Goal: Understand process/instructions: Learn how to perform a task or action

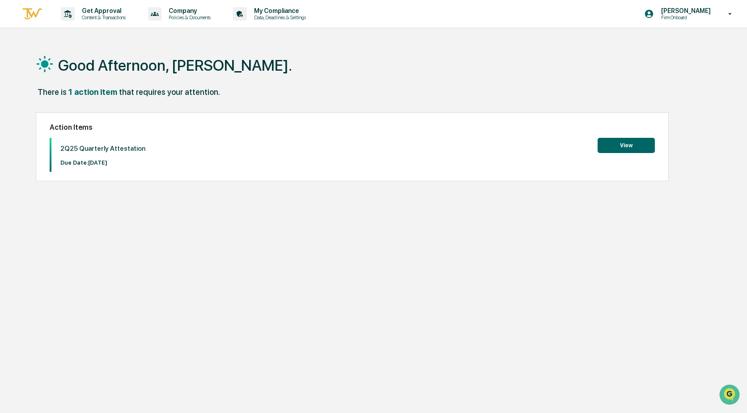
click at [626, 143] on button "View" at bounding box center [626, 145] width 57 height 15
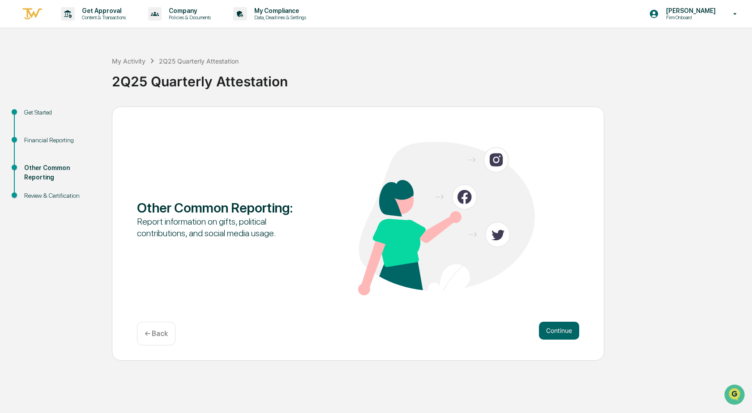
click at [36, 114] on div "Get Started" at bounding box center [60, 112] width 73 height 9
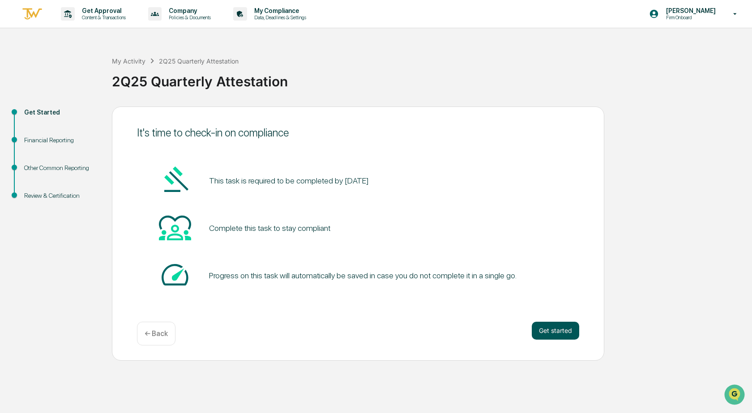
click at [545, 330] on button "Get started" at bounding box center [555, 331] width 47 height 18
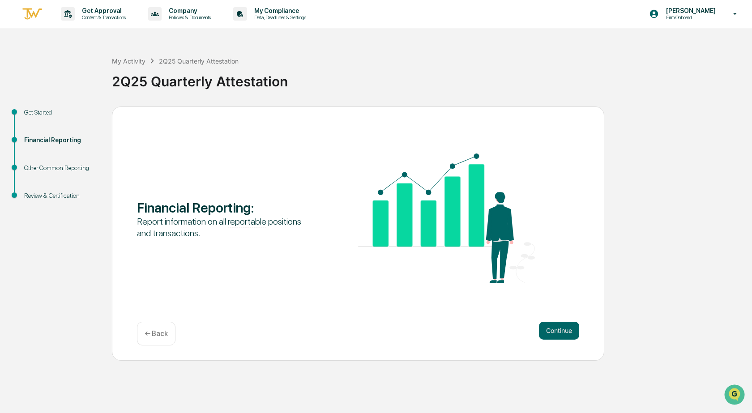
click at [545, 330] on button "Continue" at bounding box center [559, 331] width 40 height 18
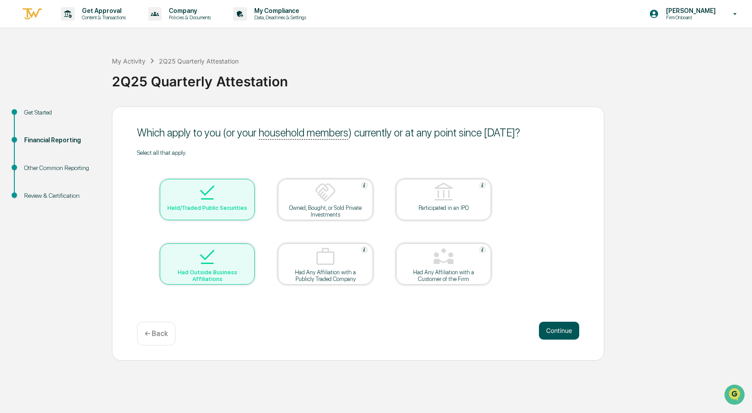
click at [564, 332] on button "Continue" at bounding box center [559, 331] width 40 height 18
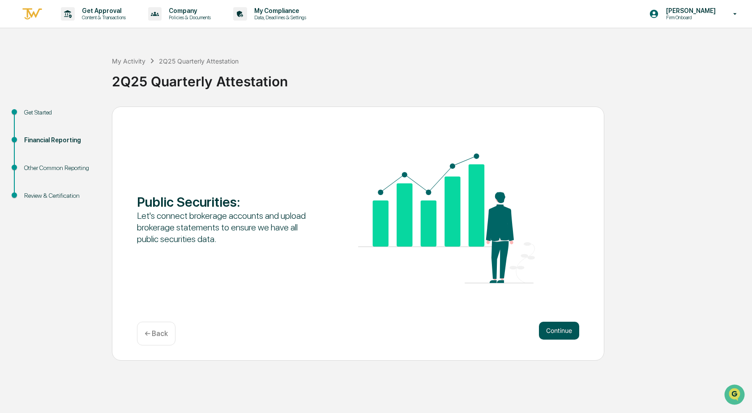
click at [556, 333] on button "Continue" at bounding box center [559, 331] width 40 height 18
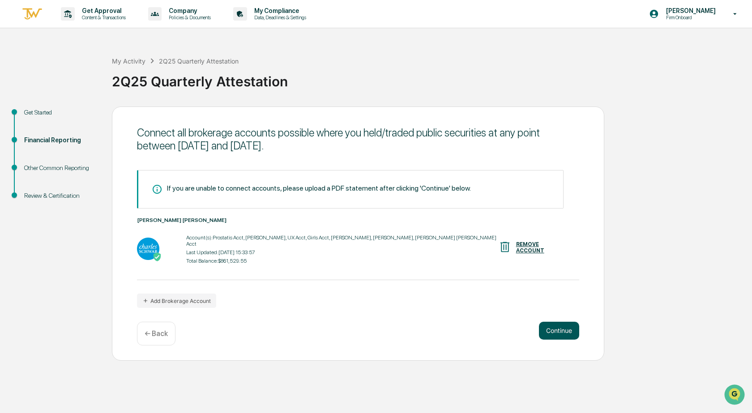
click at [561, 327] on button "Continue" at bounding box center [559, 331] width 40 height 18
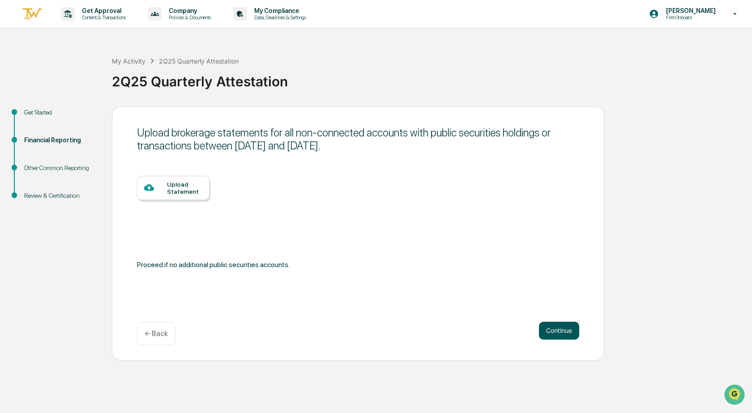
click at [553, 330] on button "Continue" at bounding box center [559, 331] width 40 height 18
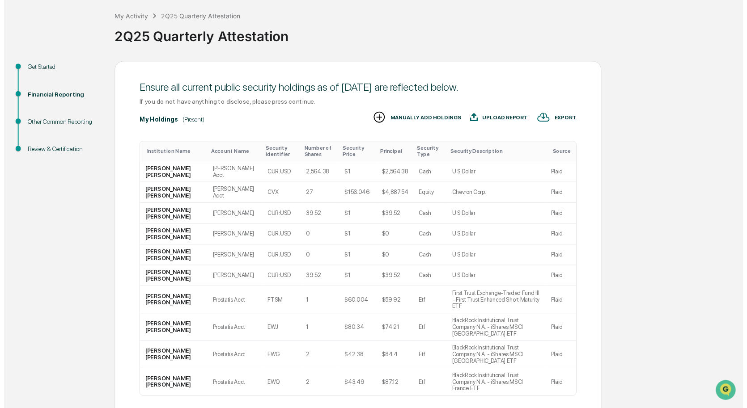
scroll to position [83, 0]
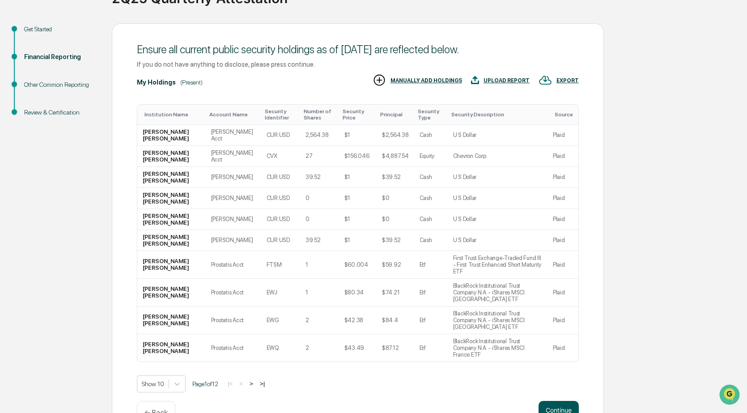
click at [558, 401] on button "Continue" at bounding box center [559, 410] width 40 height 18
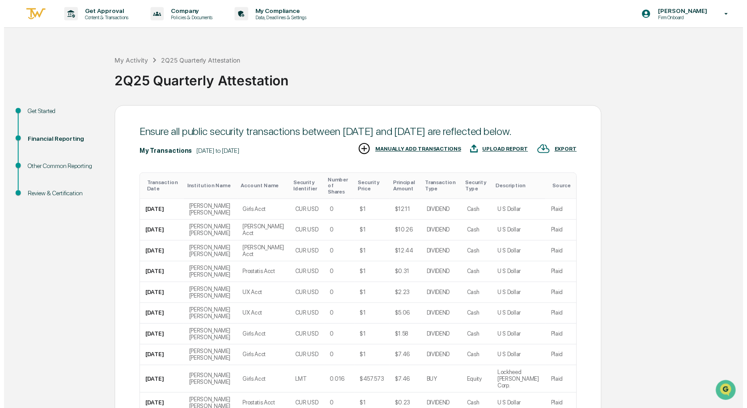
scroll to position [70, 0]
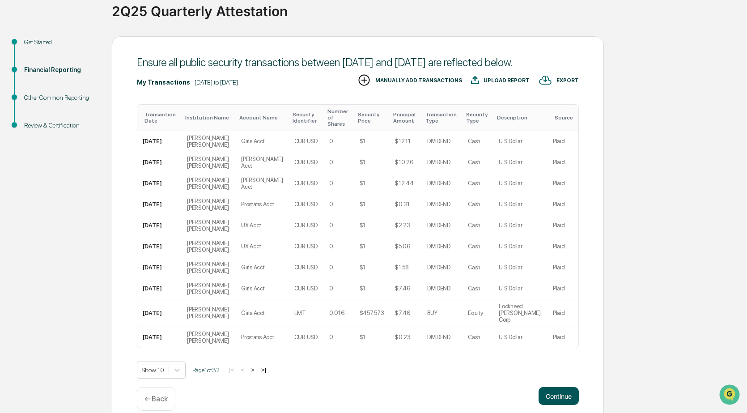
click at [565, 387] on button "Continue" at bounding box center [559, 396] width 40 height 18
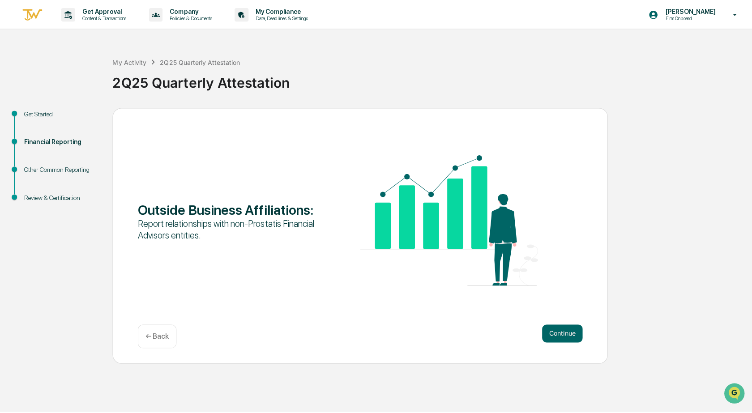
scroll to position [0, 0]
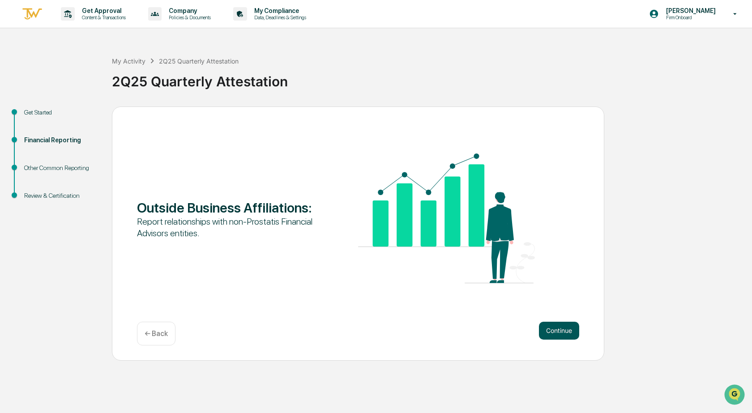
click at [561, 331] on button "Continue" at bounding box center [559, 331] width 40 height 18
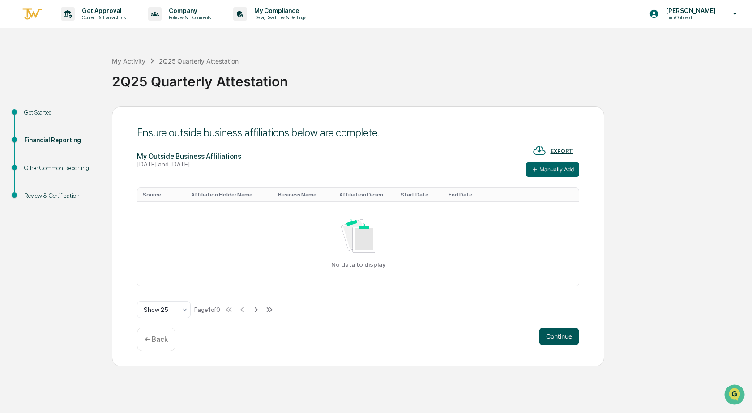
click at [560, 337] on button "Continue" at bounding box center [559, 336] width 40 height 18
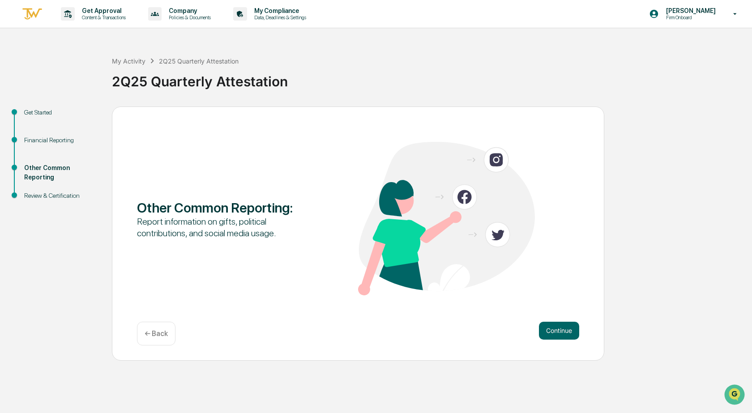
click at [162, 337] on p "← Back" at bounding box center [156, 333] width 23 height 9
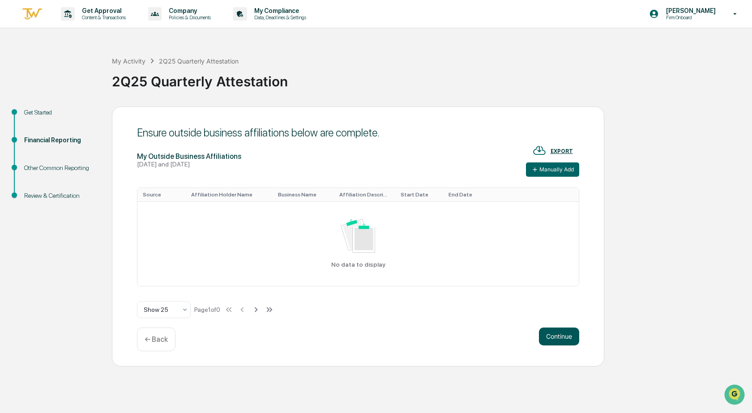
click at [555, 338] on button "Continue" at bounding box center [559, 336] width 40 height 18
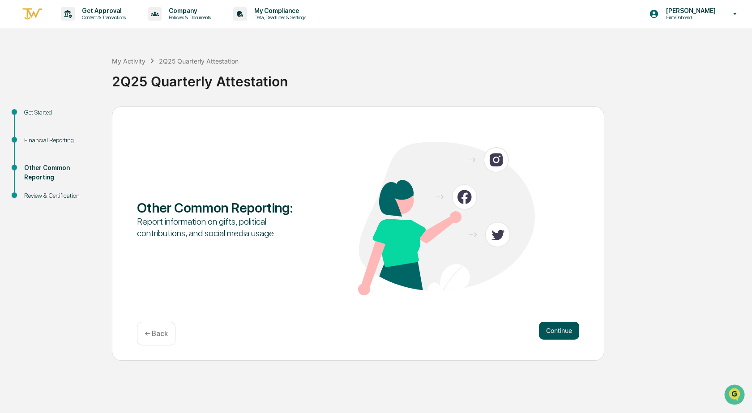
click at [558, 331] on button "Continue" at bounding box center [559, 331] width 40 height 18
